Goal: Task Accomplishment & Management: Use online tool/utility

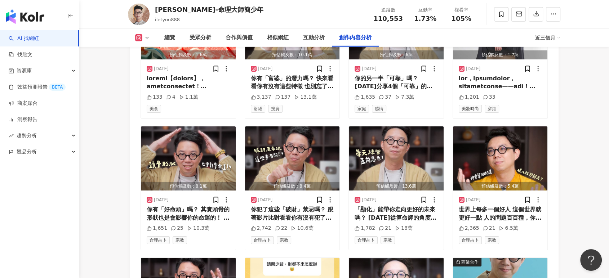
scroll to position [2223, 0]
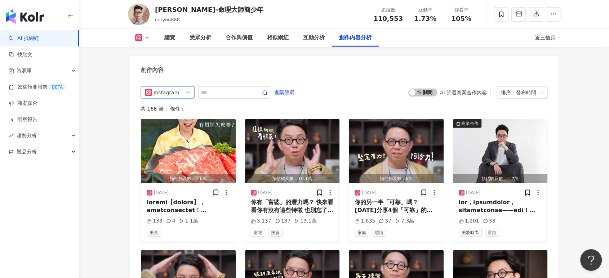
click at [183, 87] on span "Instagram" at bounding box center [167, 93] width 45 height 12
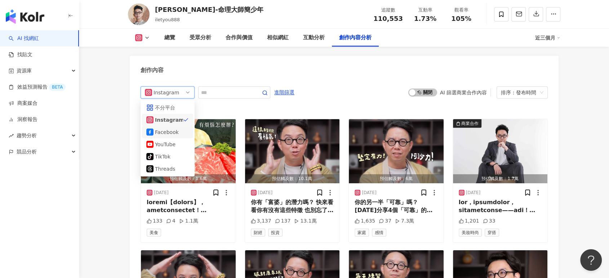
click at [173, 128] on div "Facebook" at bounding box center [166, 132] width 23 height 8
click at [170, 121] on img "button" at bounding box center [188, 151] width 95 height 64
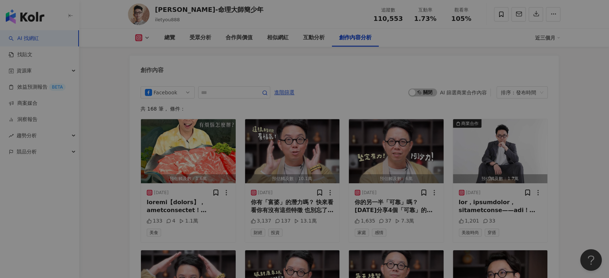
scroll to position [2220, 0]
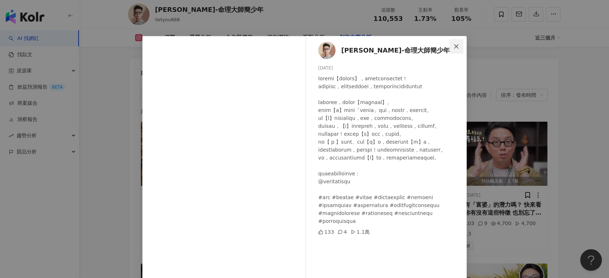
click at [455, 45] on icon "close" at bounding box center [456, 47] width 6 height 6
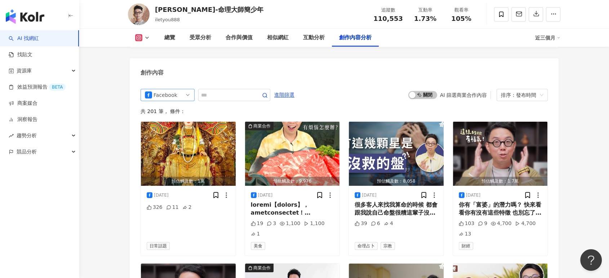
click at [180, 89] on span "Facebook" at bounding box center [167, 95] width 45 height 12
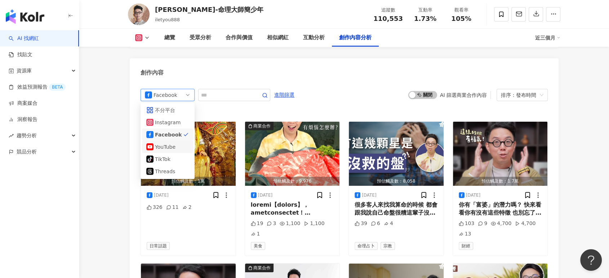
click at [178, 141] on div "YouTube" at bounding box center [167, 147] width 51 height 12
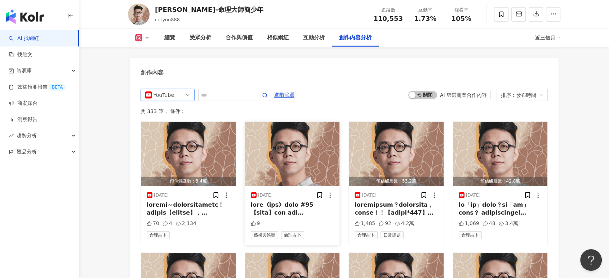
scroll to position [2180, 0]
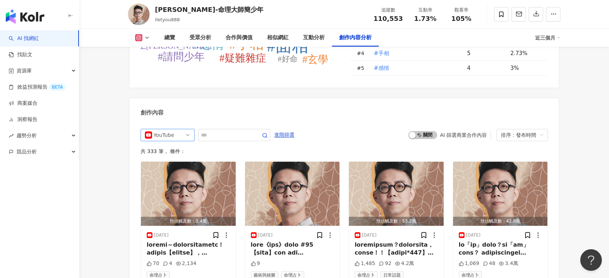
click at [426, 129] on div "啟動 關閉 AI 篩選商業合作內容 排序：發布時間" at bounding box center [477, 135] width 139 height 12
click at [422, 131] on span "啟動 關閉" at bounding box center [422, 135] width 29 height 8
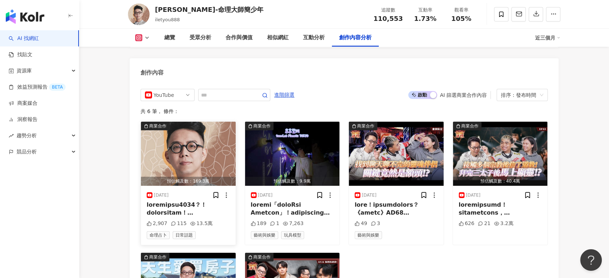
click at [205, 152] on img "button" at bounding box center [188, 154] width 95 height 64
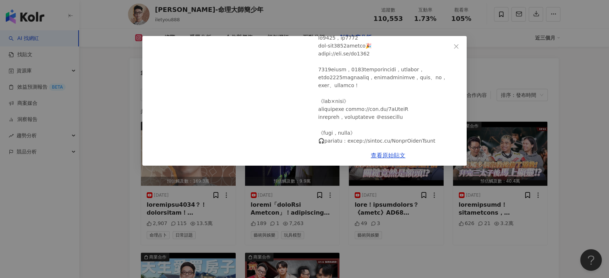
scroll to position [18, 0]
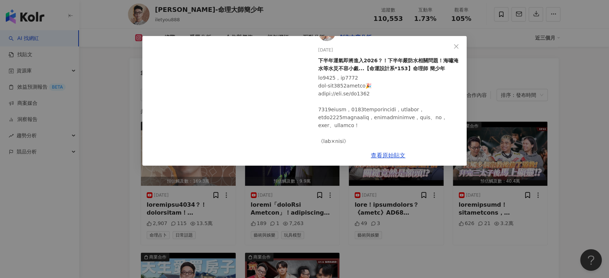
click at [486, 71] on div "桃桃喜-命理大師簡少年 2025/7/29 下半年運氣即將進入2026？！下半年嚴防水相關問題！海嘯淹水等水災不容小覷...【命運設計系*153】命理師 簡少…" at bounding box center [304, 139] width 609 height 278
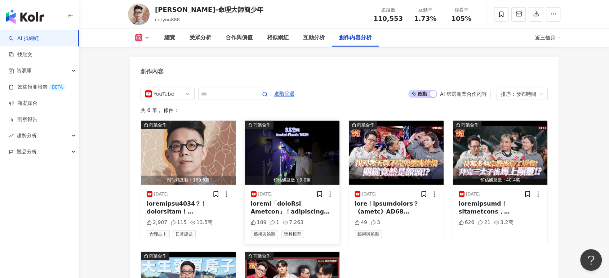
scroll to position [2220, 0]
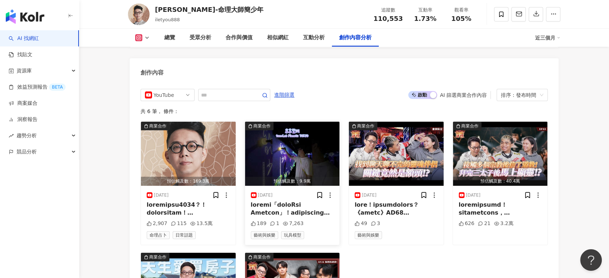
click at [286, 123] on img "button" at bounding box center [292, 154] width 95 height 64
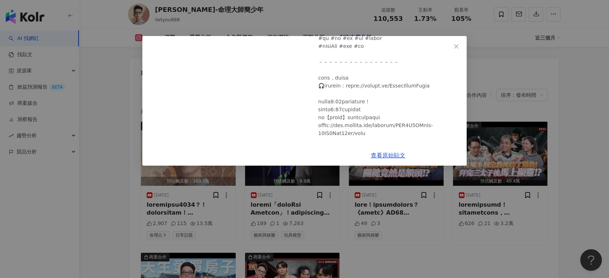
scroll to position [160, 0]
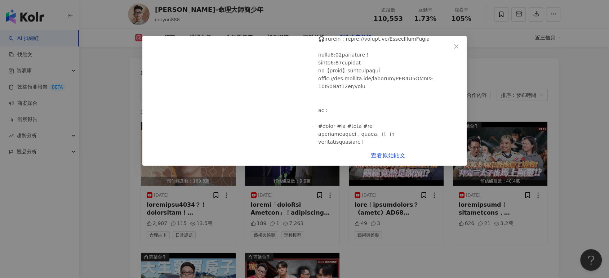
click at [501, 113] on div "桃桃喜-命理大師簡少年 2025/6/27 少年開箱東京「teamLab Planets」！超好玩內容一次帶你看！ 189 1 7,263 查看原始貼文" at bounding box center [304, 139] width 609 height 278
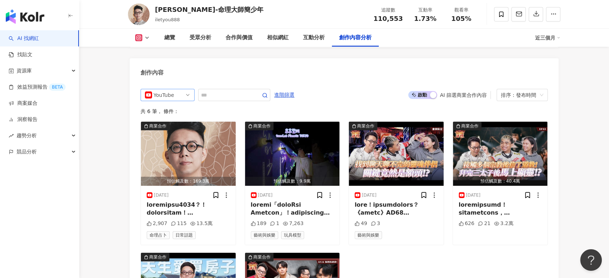
click at [165, 89] on div "YouTube" at bounding box center [164, 95] width 23 height 12
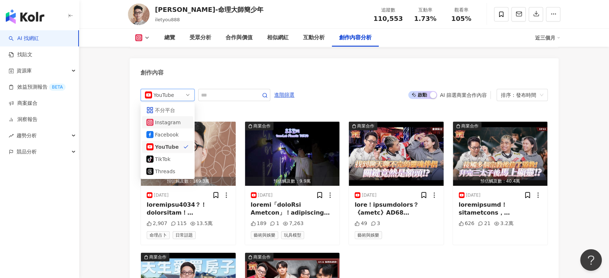
click at [170, 118] on div "Instagram" at bounding box center [166, 122] width 23 height 8
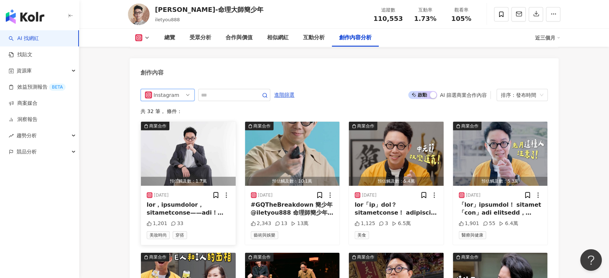
click at [215, 123] on img "button" at bounding box center [188, 154] width 95 height 64
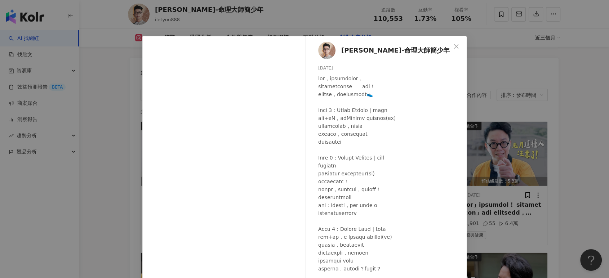
scroll to position [47, 0]
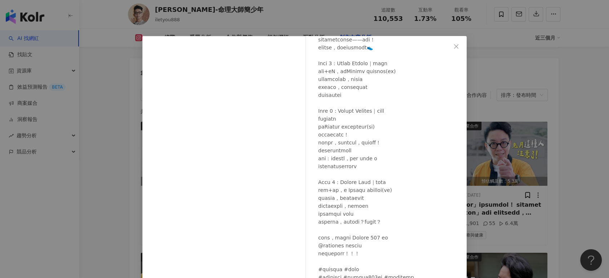
click at [509, 100] on div "桃桃喜-命理大師簡少年 2025/9/17 1,201 33 查看原始貼文" at bounding box center [304, 139] width 609 height 278
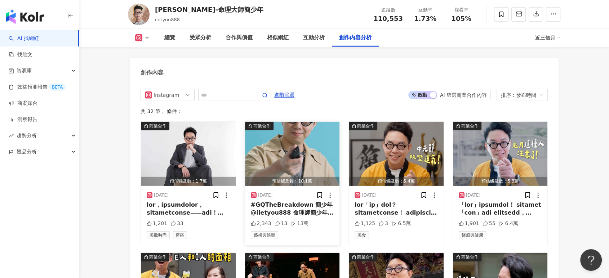
click at [307, 134] on img "button" at bounding box center [292, 154] width 95 height 64
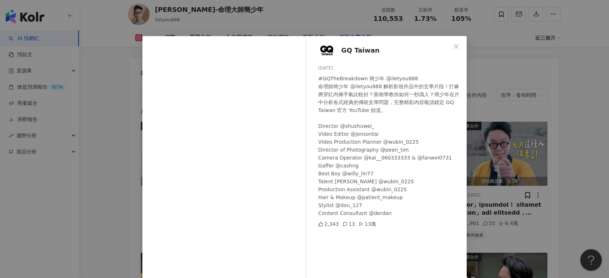
click at [480, 134] on div "GQ Taiwan 2025/8/24 #GQTheBreakdown 簡少年 @iletyou888 命理師簡少年 @iletyou888 解析影視作品中的…" at bounding box center [304, 139] width 609 height 278
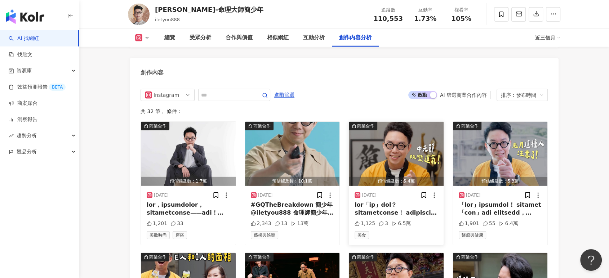
click at [408, 133] on img "button" at bounding box center [396, 154] width 95 height 64
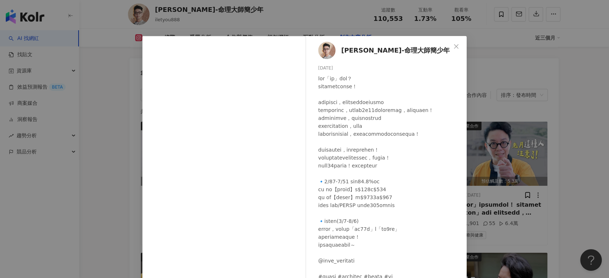
scroll to position [21, 0]
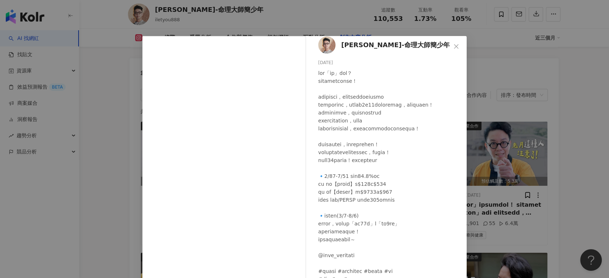
click at [518, 130] on div "桃桃喜-命理大師簡少年 2025/8/21 1,125 3 6.5萬 查看原始貼文" at bounding box center [304, 139] width 609 height 278
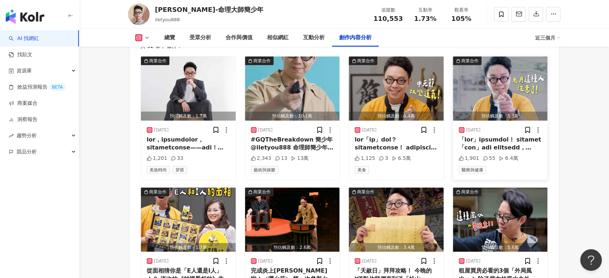
scroll to position [2260, 0]
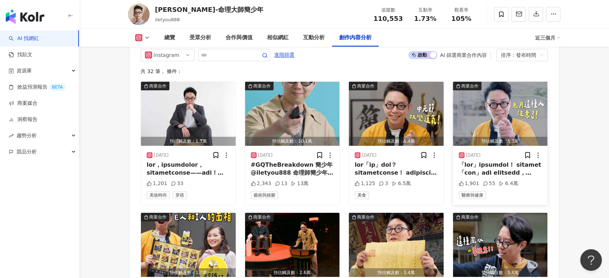
click at [509, 106] on img "button" at bounding box center [500, 114] width 95 height 64
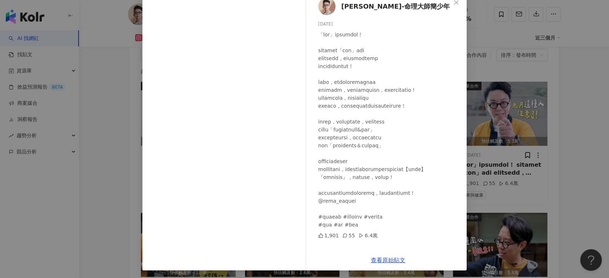
scroll to position [45, 0]
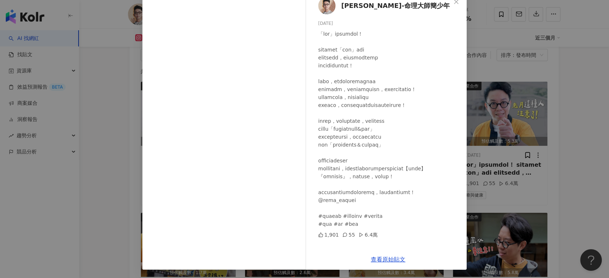
click at [584, 115] on div "[PERSON_NAME]-命理大師簡少年 [DATE] 1,901 55 6.4萬 查看原始貼文" at bounding box center [304, 139] width 609 height 278
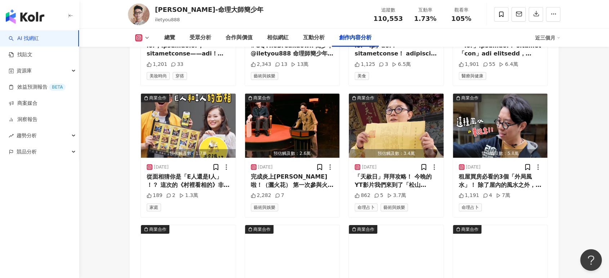
scroll to position [2220, 0]
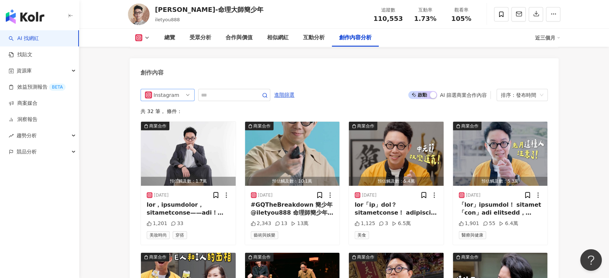
click at [180, 89] on span "Instagram" at bounding box center [167, 95] width 45 height 12
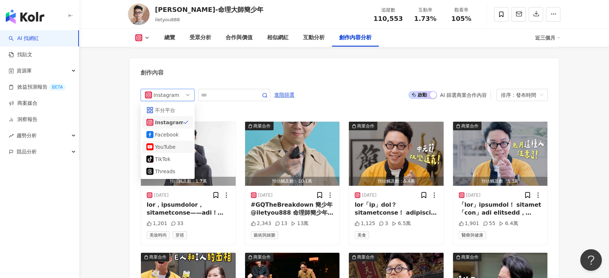
click at [166, 143] on div "YouTube" at bounding box center [166, 147] width 23 height 8
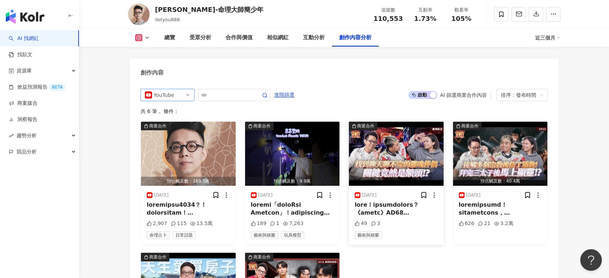
click at [391, 126] on img "button" at bounding box center [396, 154] width 95 height 64
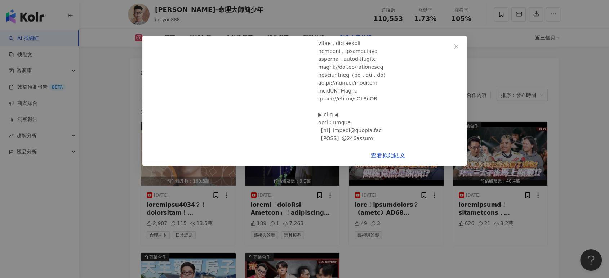
scroll to position [235, 0]
click at [512, 121] on div "桃桃喜-命理大師簡少年 2025/1/7 深入解析！從額頭找出你的靈魂伴侶？《如此之迷信》EP33 會員限定 49 3 查看原始貼文" at bounding box center [304, 139] width 609 height 278
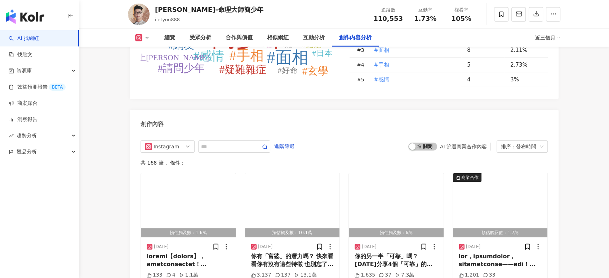
scroll to position [2148, 0]
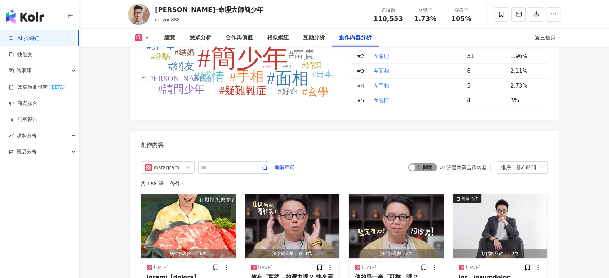
click at [422, 163] on span "啟動 關閉" at bounding box center [422, 167] width 29 height 8
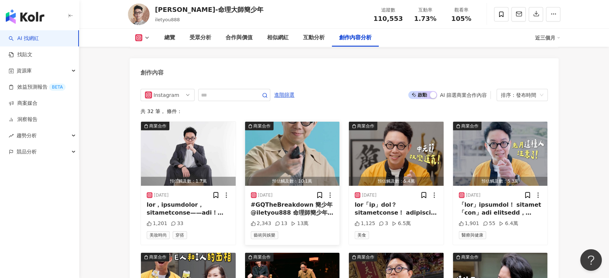
click at [296, 134] on img "button" at bounding box center [292, 154] width 95 height 64
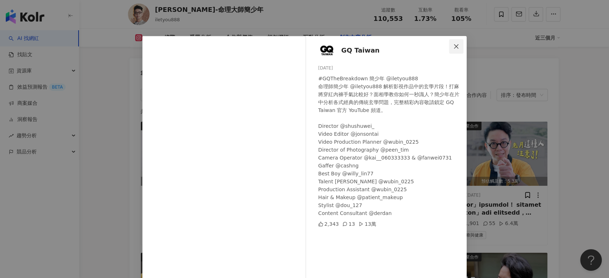
click at [453, 45] on icon "close" at bounding box center [456, 47] width 6 height 6
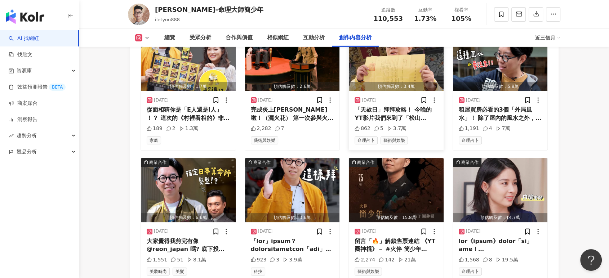
scroll to position [2460, 0]
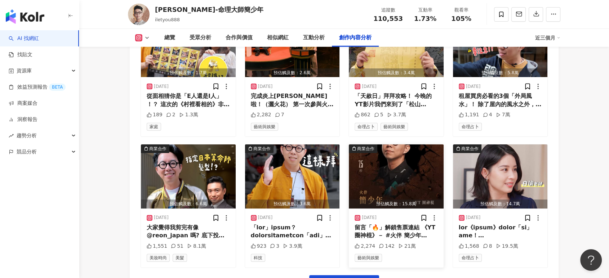
click at [406, 158] on img "button" at bounding box center [396, 176] width 95 height 64
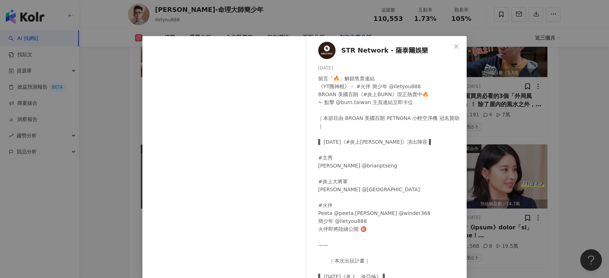
click at [484, 145] on div "STR Network - 薩泰爾娛樂 [DATE] 留言「🔥」解鎖售票連結 《YT圈神棍》－ #火伴 簡少年 @iletyou888 BROAN 美國百朗《…" at bounding box center [304, 139] width 609 height 278
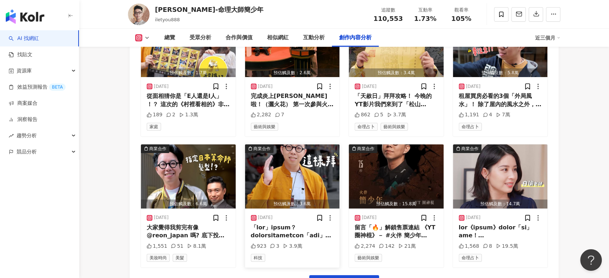
click at [317, 160] on img "button" at bounding box center [292, 176] width 95 height 64
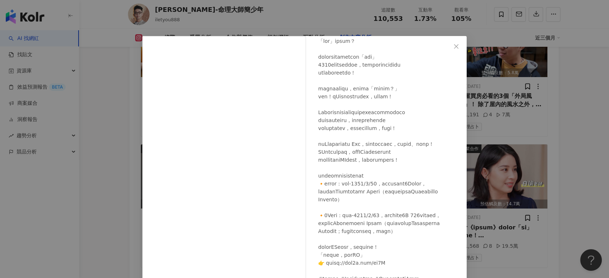
scroll to position [69, 0]
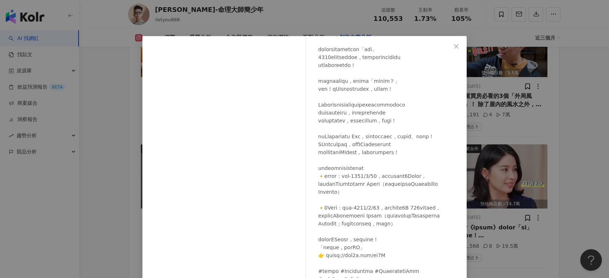
click at [502, 152] on div "[PERSON_NAME]-命理大師簡少年 [DATE] 923 3 3.9萬 查看原始貼文" at bounding box center [304, 139] width 609 height 278
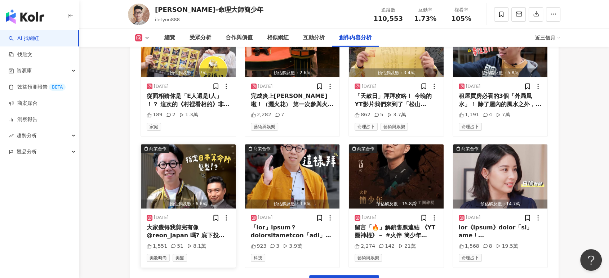
click at [214, 154] on img "button" at bounding box center [188, 176] width 95 height 64
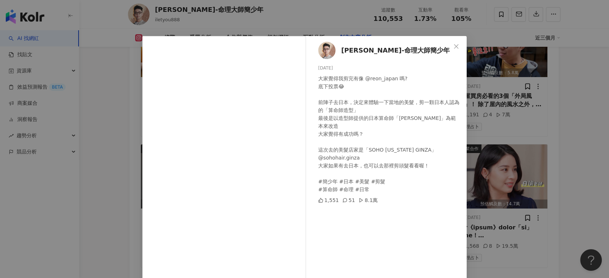
click at [502, 153] on div "[PERSON_NAME]-命理大師簡少年 [DATE] 大家覺得我剪完有像 @reon_japan 嗎? 底下投票😂 前陣子去日本，決定來體驗一下當地的美髮…" at bounding box center [304, 139] width 609 height 278
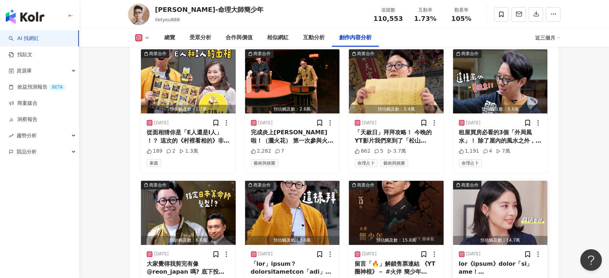
scroll to position [2380, 0]
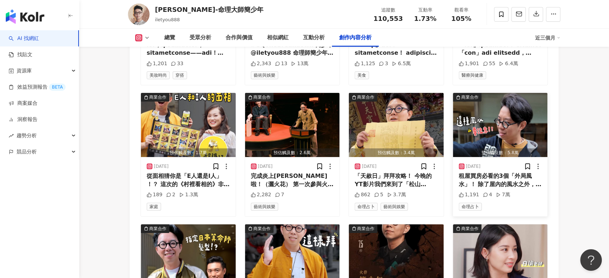
click at [530, 107] on img "button" at bounding box center [500, 125] width 95 height 64
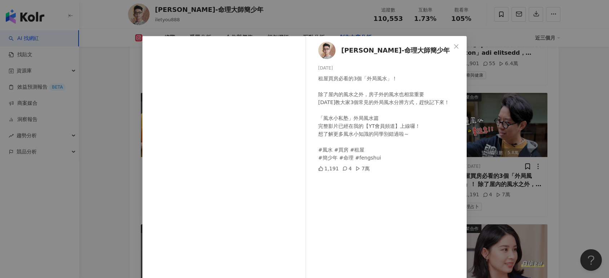
click at [529, 107] on div "[PERSON_NAME]-命理大師簡少年 [DATE] 租屋買房必看的3個「外局風水」！ 除了屋內的風水之外，房子外的風水也相當重要 [DATE]教大家3個…" at bounding box center [304, 139] width 609 height 278
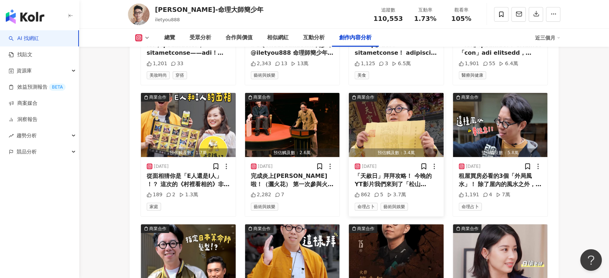
click at [394, 108] on img "button" at bounding box center [396, 125] width 95 height 64
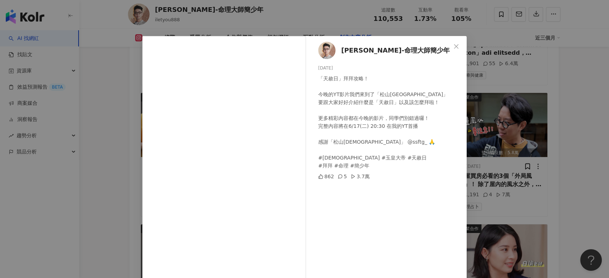
click at [475, 108] on div "[PERSON_NAME]-命理大師簡少年 [DATE] 「天赦日」拜拜攻略！ 今晚的YT影片我們來到了「松山[GEOGRAPHIC_DATA]」 要跟大家好…" at bounding box center [304, 139] width 609 height 278
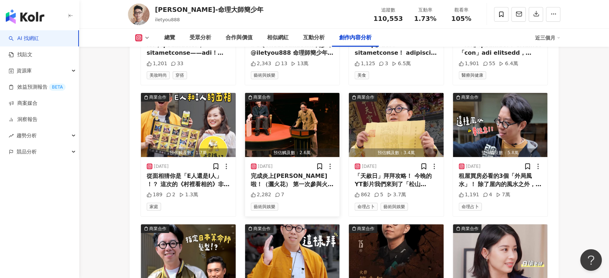
click at [309, 107] on img "button" at bounding box center [292, 125] width 95 height 64
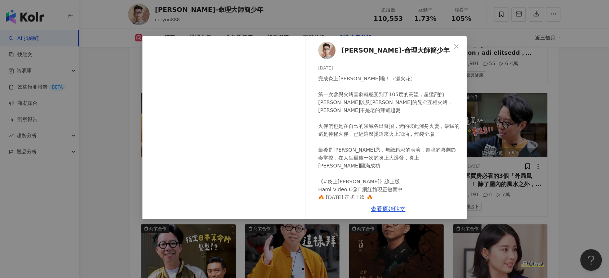
scroll to position [40, 0]
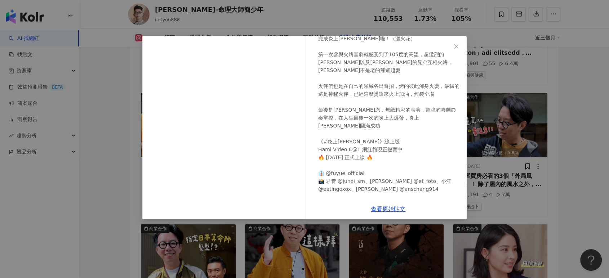
click at [494, 106] on div "[PERSON_NAME]-命理大師簡少年 [DATE] 完成炎上[PERSON_NAME]啦！（灑火花） 第一次參與火烤喜劇就感受到了105度的高溫，超猛烈…" at bounding box center [304, 139] width 609 height 278
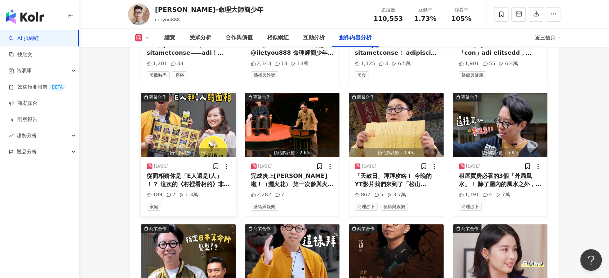
click at [207, 116] on img "button" at bounding box center [188, 125] width 95 height 64
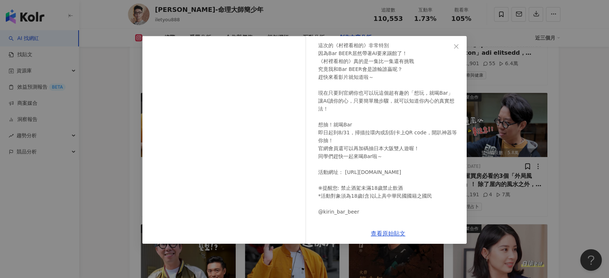
scroll to position [76, 0]
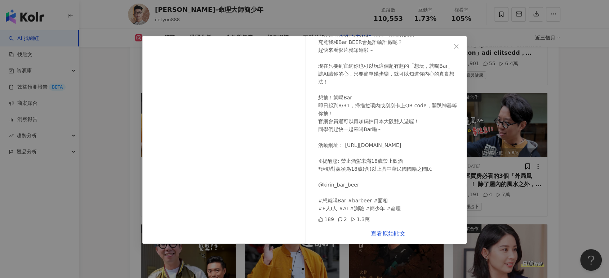
click at [469, 104] on div "[PERSON_NAME]-命理大師簡少年 [DATE] 從面相猜你是「E人還是I人」 ！？ 這次的《村裡看相的》非常特別 因為Bar BEER居然帶著AI要…" at bounding box center [304, 139] width 609 height 278
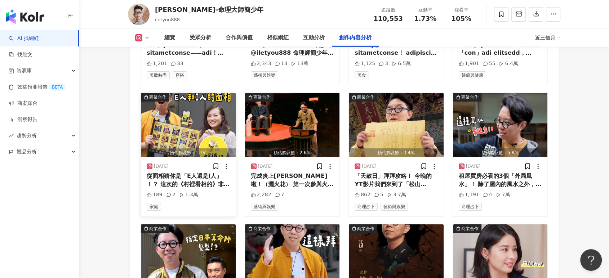
click at [185, 104] on img "button" at bounding box center [188, 125] width 95 height 64
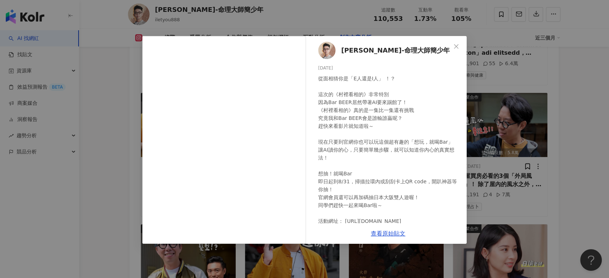
click at [495, 115] on div "[PERSON_NAME]-命理大師簡少年 [DATE] 從面相猜你是「E人還是I人」 ！？ 這次的《村裡看相的》非常特別 因為Bar BEER居然帶著AI要…" at bounding box center [304, 139] width 609 height 278
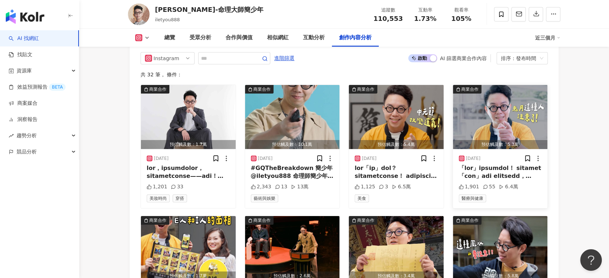
scroll to position [2300, 0]
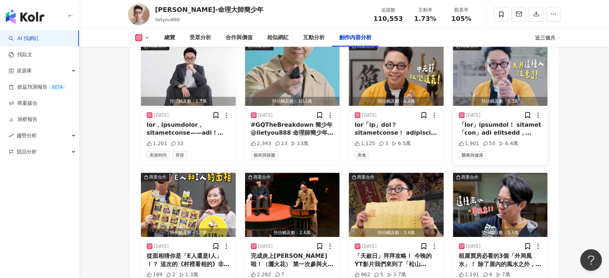
click at [510, 80] on img "button" at bounding box center [500, 74] width 95 height 64
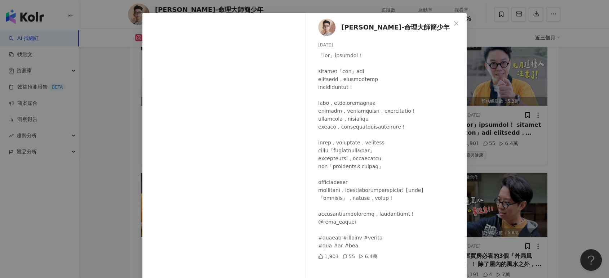
scroll to position [45, 0]
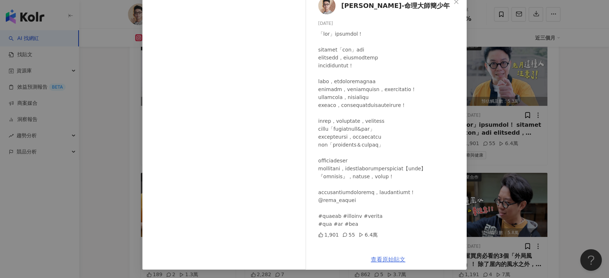
click at [385, 259] on link "查看原始貼文" at bounding box center [388, 259] width 35 height 7
click at [521, 100] on div "[PERSON_NAME]-命理大師簡少年 [DATE] 1,901 55 6.4萬 查看原始貼文" at bounding box center [304, 139] width 609 height 278
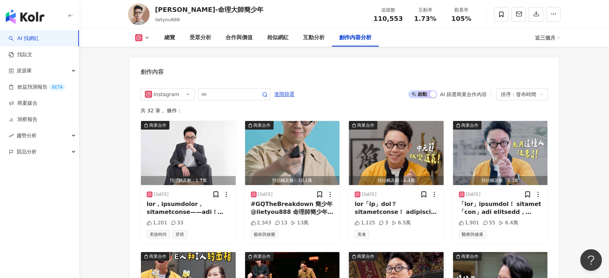
scroll to position [2140, 0]
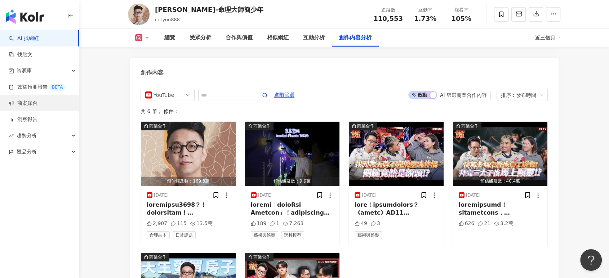
scroll to position [2220, 0]
click at [37, 102] on link "商案媒合" at bounding box center [23, 103] width 29 height 7
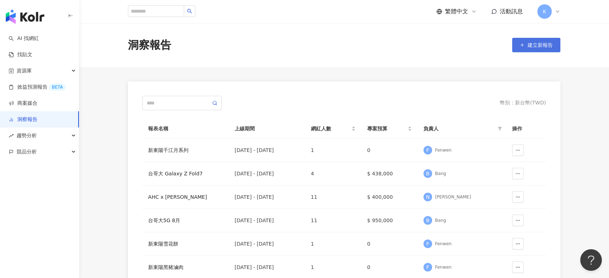
click at [525, 44] on button "建立新報告" at bounding box center [536, 45] width 48 height 14
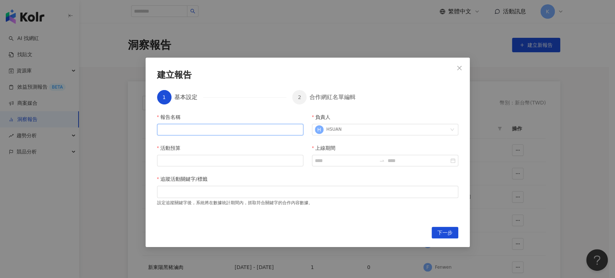
click at [238, 130] on input "報告名稱" at bounding box center [230, 130] width 146 height 12
type input "**********"
click at [348, 161] on input "上線期間" at bounding box center [345, 161] width 61 height 8
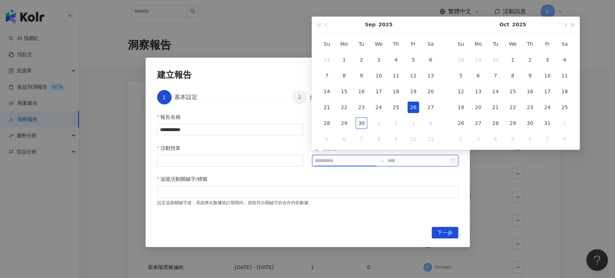
type input "**********"
click at [326, 26] on span "button" at bounding box center [327, 25] width 4 height 4
type input "**********"
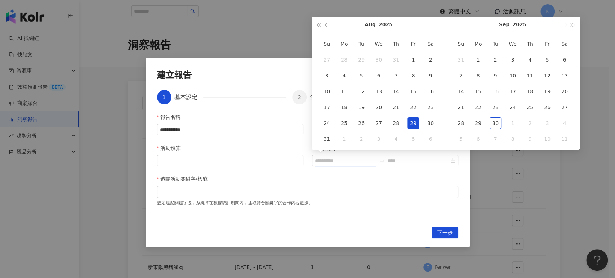
click at [410, 119] on div "29" at bounding box center [413, 123] width 12 height 12
type input "**********"
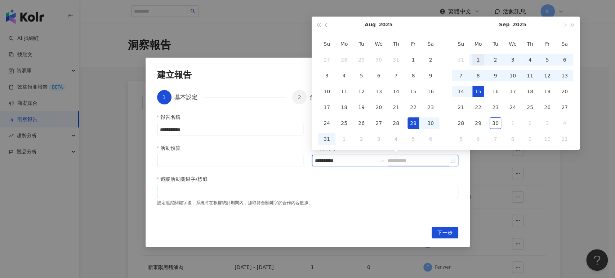
type input "**********"
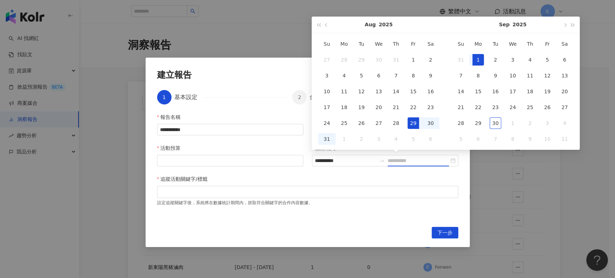
click at [479, 57] on div "1" at bounding box center [478, 60] width 12 height 12
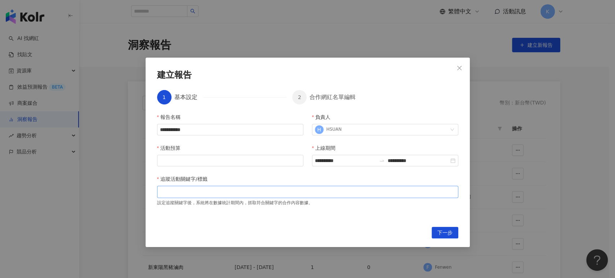
click at [332, 192] on div at bounding box center [307, 191] width 298 height 5
paste input "search"
click at [223, 193] on icon "close" at bounding box center [225, 192] width 4 height 4
click at [441, 231] on span "下一步" at bounding box center [444, 233] width 15 height 12
click at [240, 156] on input "活動預算" at bounding box center [229, 160] width 145 height 11
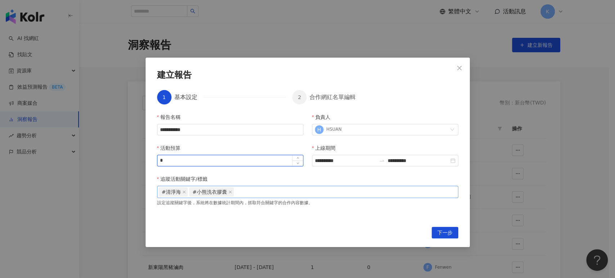
type input "*"
click at [456, 237] on button "下一步" at bounding box center [444, 233] width 27 height 12
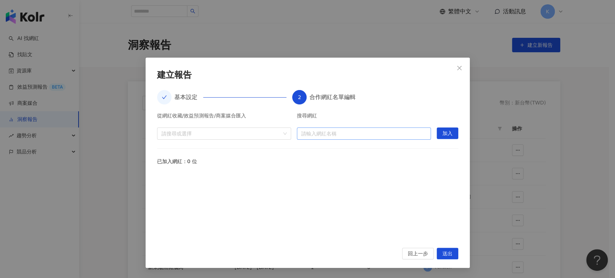
click at [345, 136] on input "search" at bounding box center [363, 134] width 125 height 12
paste input "**********"
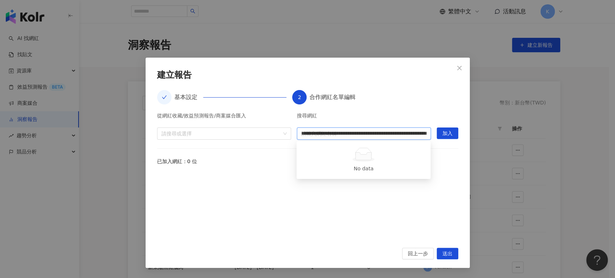
scroll to position [0, 80]
type input "**********"
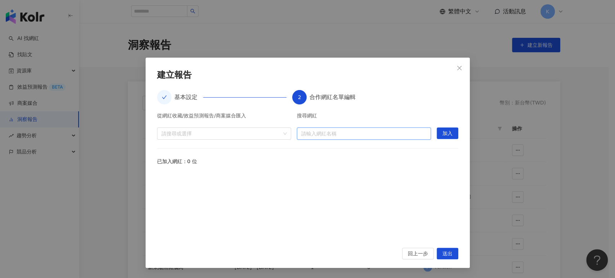
click at [339, 135] on input "search" at bounding box center [363, 134] width 125 height 12
paste input "**********"
type input "**********"
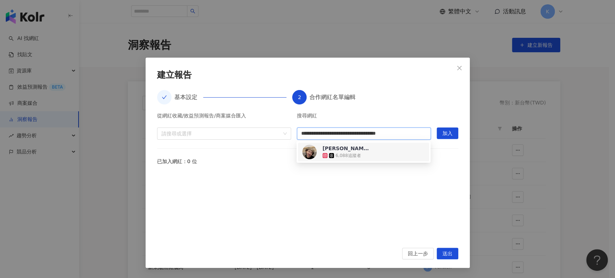
click at [373, 144] on div "甯。好生活 6,088 追蹤者" at bounding box center [363, 152] width 131 height 19
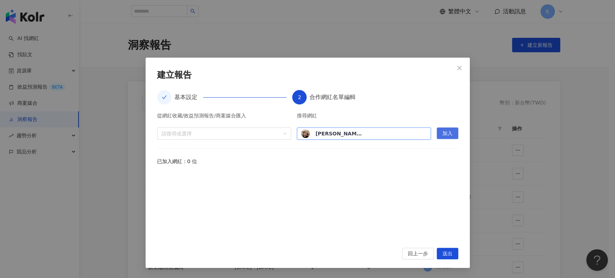
click at [441, 131] on button "加入" at bounding box center [447, 133] width 22 height 12
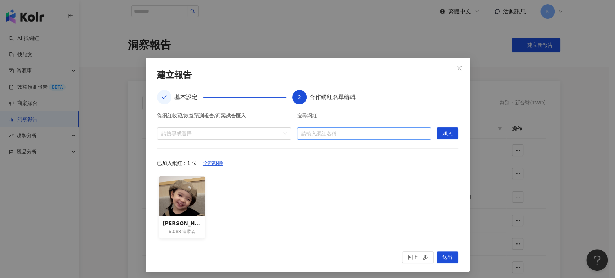
click at [319, 129] on input "search" at bounding box center [363, 134] width 125 height 12
paste input "**********"
type input "**********"
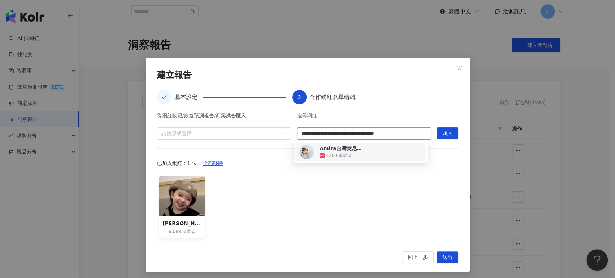
click at [391, 148] on div "Amira台灣突尼西亞混血寶寶 4,026 追蹤者" at bounding box center [360, 152] width 122 height 14
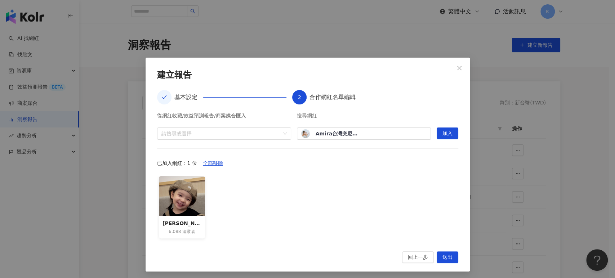
click at [429, 133] on div "從網紅收藏/效益預測報告/商案媒合匯入 請搜尋或選擇 搜尋網紅 Amira台灣突尼西亞混血寶寶 4,026 追蹤者 加入" at bounding box center [307, 126] width 301 height 27
click at [437, 132] on button "加入" at bounding box center [447, 133] width 22 height 12
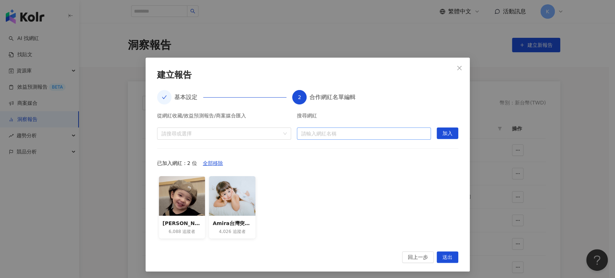
click at [306, 133] on input "search" at bounding box center [363, 134] width 125 height 12
paste input "**********"
type input "**********"
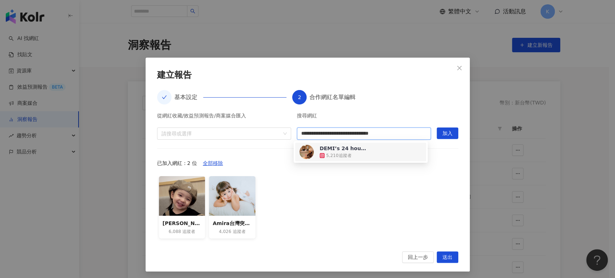
click at [393, 147] on div "𝗗𝗘𝗠𝗜’𝘀 𝟮𝟰 𝗵𝗼𝘂𝗿𝘀 茶米｜𖤐美食推薦｜𖤐旅遊景點 5,210 追蹤者" at bounding box center [360, 152] width 122 height 14
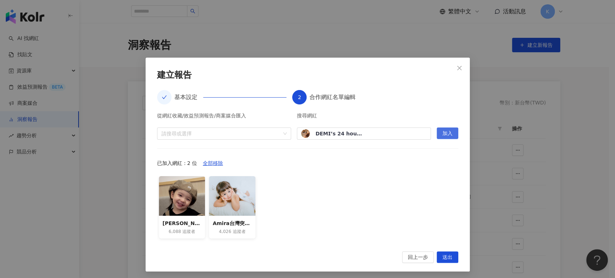
click at [446, 132] on span "加入" at bounding box center [447, 134] width 10 height 12
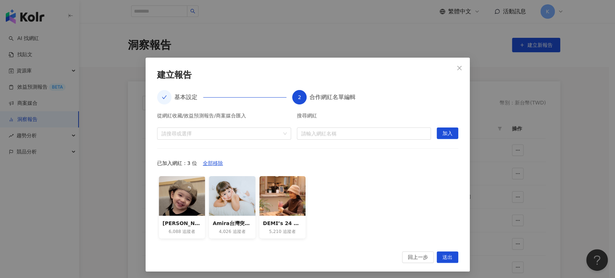
click at [336, 142] on div "從網紅收藏/效益預測報告/商案媒合匯入 請搜尋或選擇 搜尋網紅 請輸入網紅名稱 加入 已加入網紅：3 位 全部移除 甯。好生活 6,088 追蹤者 Amira…" at bounding box center [307, 178] width 301 height 130
click at [336, 134] on input "search" at bounding box center [363, 134] width 125 height 12
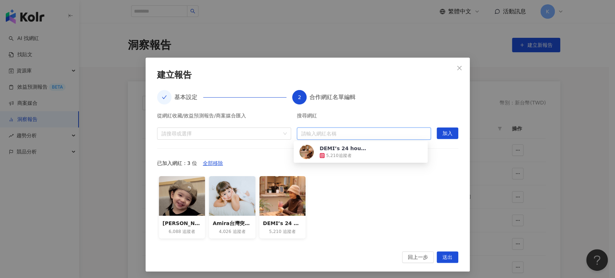
paste input "**********"
type input "**********"
click at [393, 147] on div "貓科的𝐑𝐨𝐱𝐚𝐧𝐧𝐞🌊 13,394 追蹤者" at bounding box center [360, 152] width 122 height 14
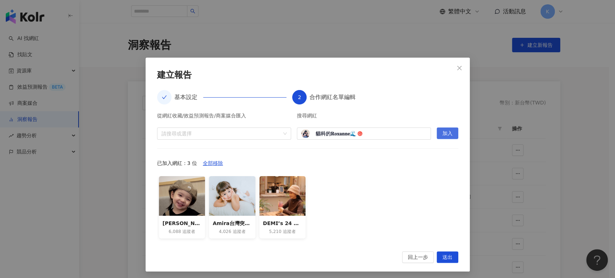
click at [445, 133] on span "加入" at bounding box center [447, 134] width 10 height 12
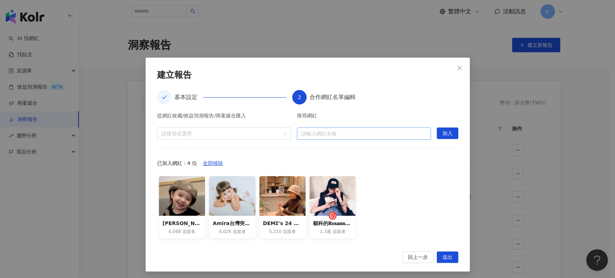
click at [363, 133] on input "search" at bounding box center [363, 134] width 125 height 12
paste input "**********"
type input "**********"
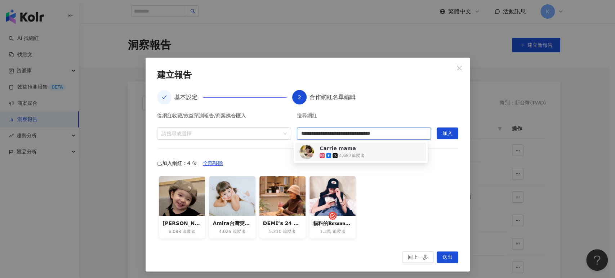
click at [395, 153] on div "Carrie mama 4,687 追蹤者" at bounding box center [360, 152] width 122 height 14
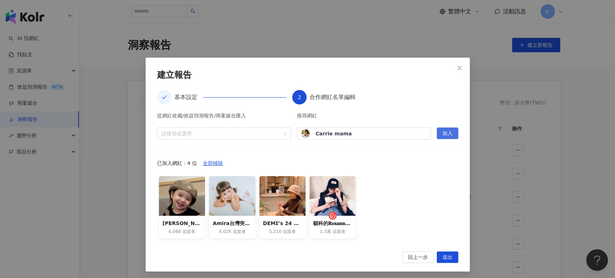
click at [442, 130] on span "加入" at bounding box center [447, 134] width 10 height 12
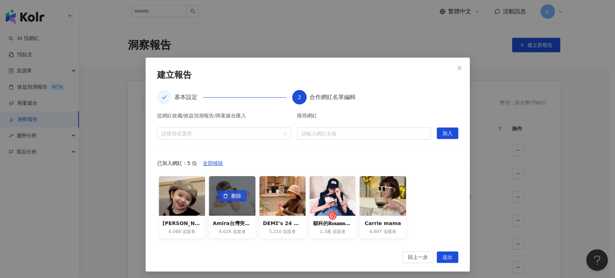
click at [236, 194] on span "刪除" at bounding box center [236, 196] width 10 height 12
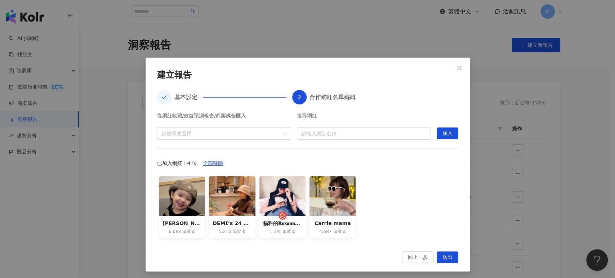
click at [327, 141] on div "從網紅收藏/效益預測報告/商案媒合匯入 請搜尋或選擇 搜尋網紅 請輸入網紅名稱 加入 已加入網紅：4 位 全部移除 甯。好生活 6,088 追蹤者 𝗗𝗘𝗠𝗜’…" at bounding box center [307, 178] width 301 height 130
click at [327, 135] on input "search" at bounding box center [363, 134] width 125 height 12
paste input "**********"
type input "**********"
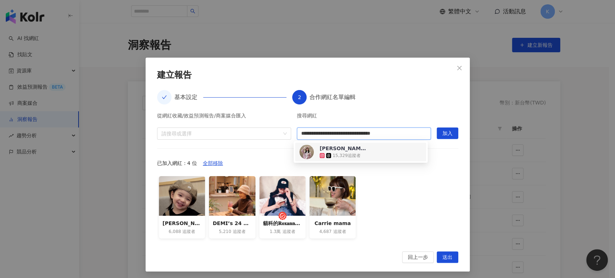
click at [359, 147] on span "孟孟" at bounding box center [342, 148] width 47 height 7
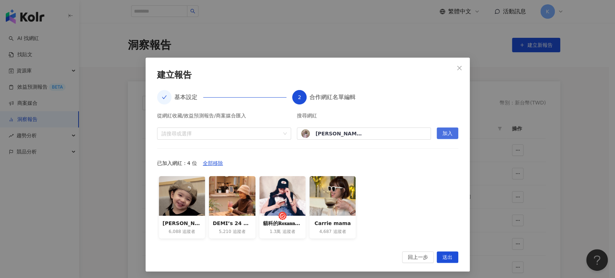
click at [454, 131] on button "加入" at bounding box center [447, 133] width 22 height 12
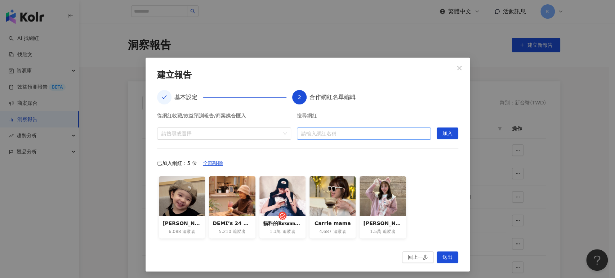
click at [313, 130] on input "search" at bounding box center [363, 134] width 125 height 12
paste input "**********"
type input "**********"
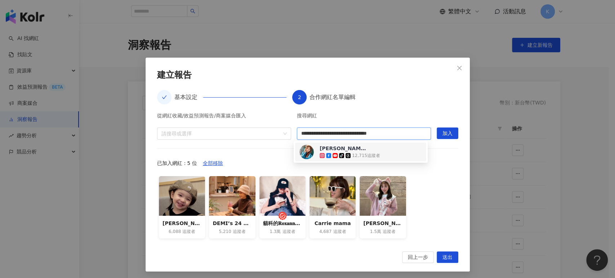
click at [381, 151] on div "Stacey偷偷 tiktok-icon 12,715 追蹤者" at bounding box center [360, 152] width 122 height 14
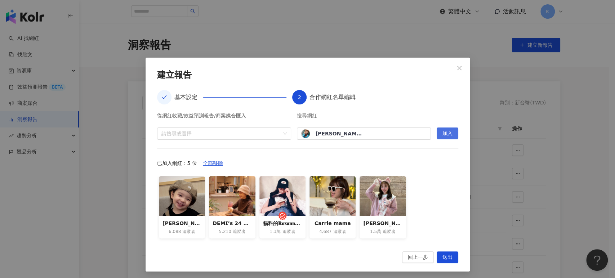
click at [437, 135] on button "加入" at bounding box center [447, 133] width 22 height 12
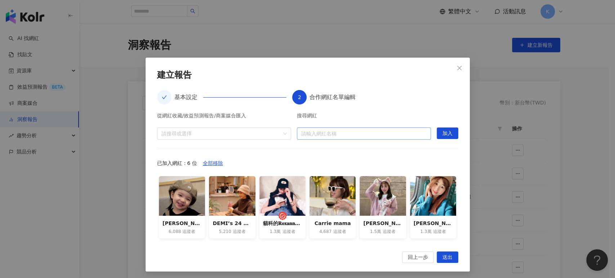
click at [332, 134] on input "search" at bounding box center [363, 134] width 125 height 12
paste input "**********"
type input "**********"
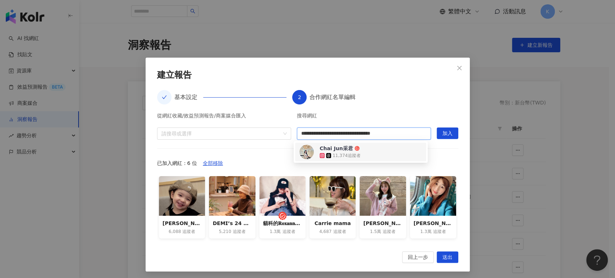
click at [390, 146] on div "Chai Jun采君 11,374 追蹤者" at bounding box center [360, 152] width 122 height 14
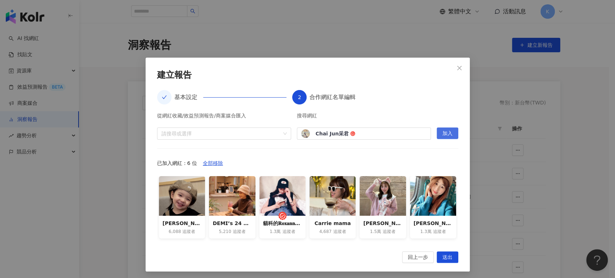
click at [442, 139] on span "加入" at bounding box center [447, 134] width 10 height 12
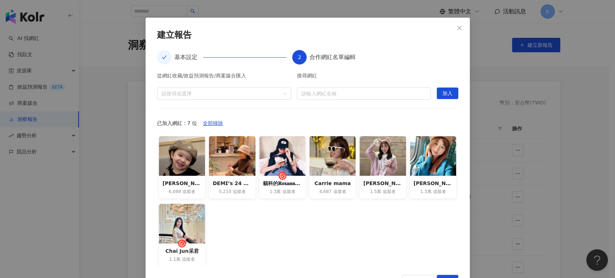
scroll to position [65, 0]
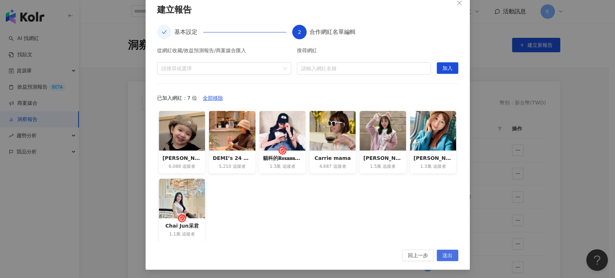
click at [447, 256] on span "送出" at bounding box center [447, 256] width 10 height 12
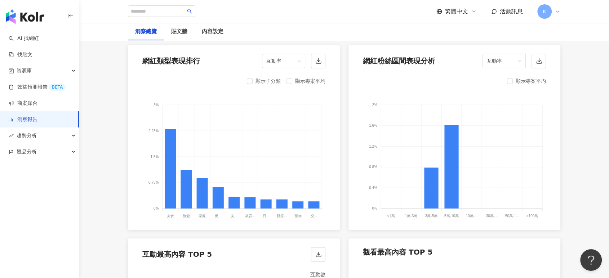
scroll to position [769, 0]
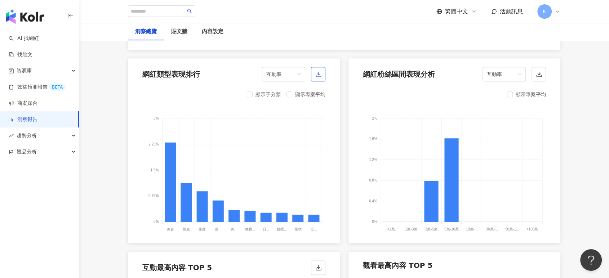
click at [320, 72] on icon "button" at bounding box center [318, 74] width 6 height 6
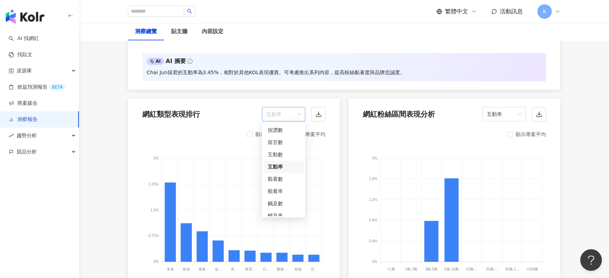
click at [288, 109] on span "互動率" at bounding box center [283, 114] width 35 height 14
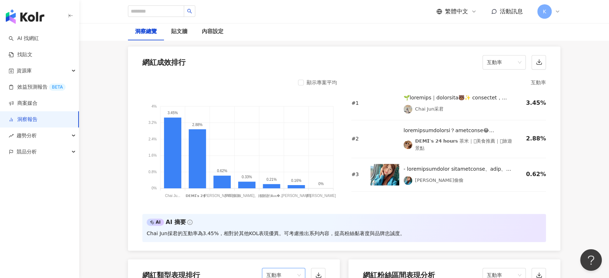
scroll to position [529, 0]
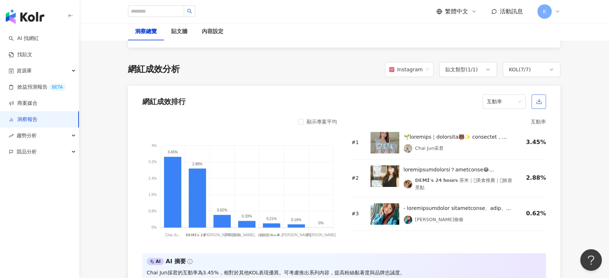
click at [542, 100] on icon "button" at bounding box center [538, 101] width 6 height 6
click at [517, 100] on span "互動率" at bounding box center [503, 102] width 35 height 14
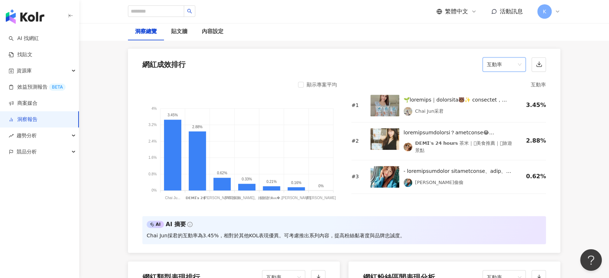
scroll to position [609, 0]
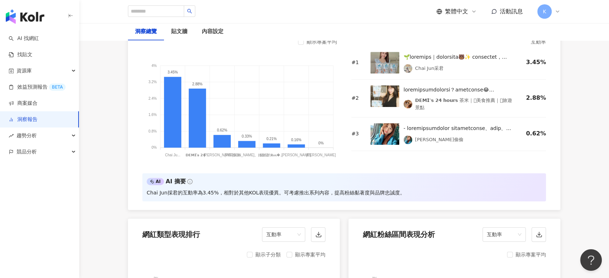
click at [322, 152] on foreignobject at bounding box center [239, 107] width 194 height 104
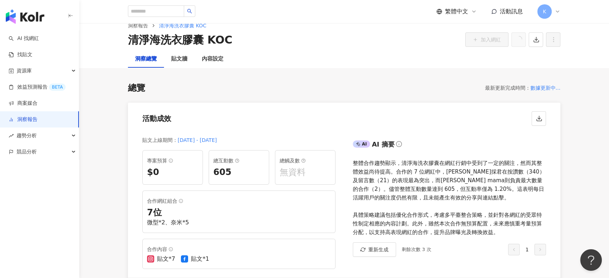
scroll to position [0, 0]
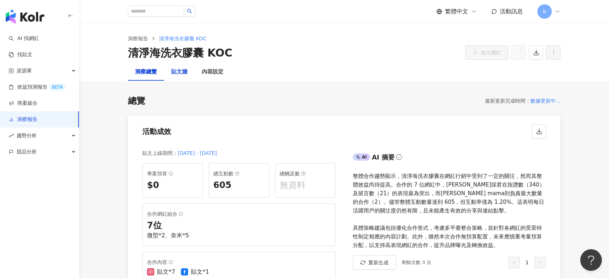
click at [174, 72] on div "貼文牆" at bounding box center [179, 72] width 16 height 9
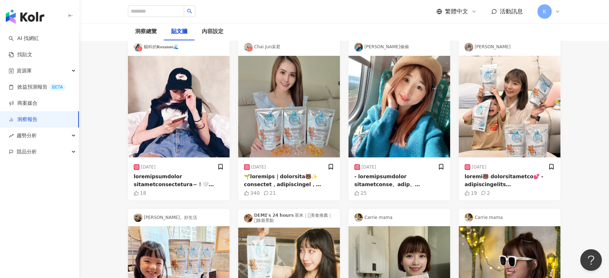
scroll to position [240, 0]
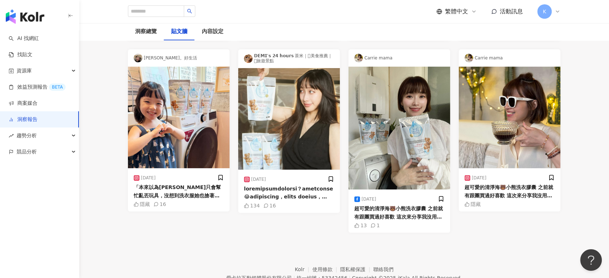
click at [579, 89] on main "洞察報告 清淨海洗衣膠囊 KOC 清淨海洗衣膠囊 KOC 加入網紅 洞察總覽 貼文牆 內容設定 合作內容 （8） 社群平台 ( 2 / 2 ) 貼文類型 ( …" at bounding box center [343, 7] width 529 height 449
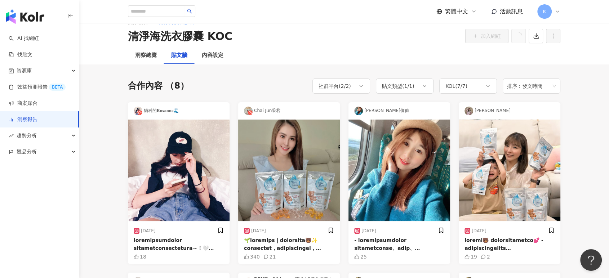
scroll to position [0, 0]
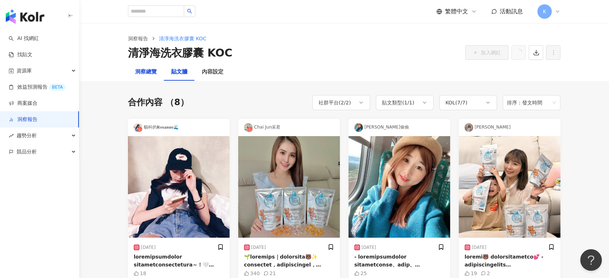
click at [151, 68] on div "洞察總覽" at bounding box center [146, 72] width 22 height 9
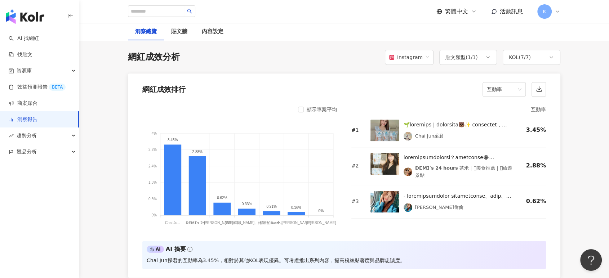
scroll to position [560, 0]
